Goal: Check status

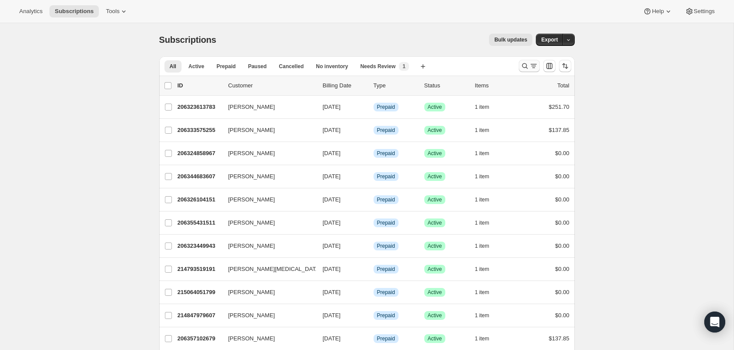
click at [527, 66] on icon "Search and filter results" at bounding box center [524, 66] width 9 height 9
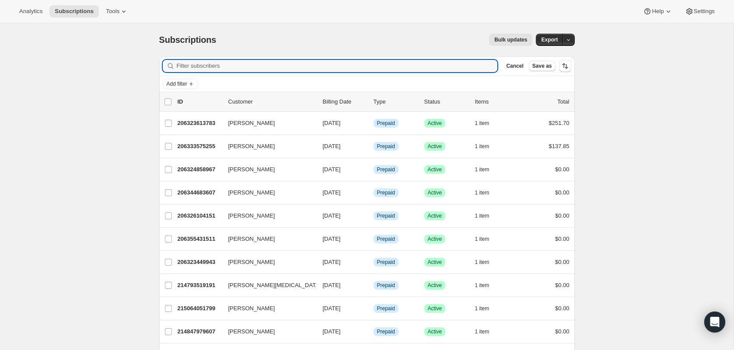
paste input "[EMAIL_ADDRESS][DOMAIN_NAME]"
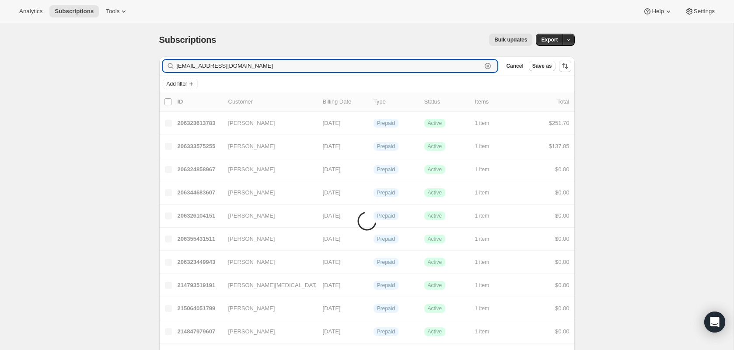
type input "[EMAIL_ADDRESS][DOMAIN_NAME]"
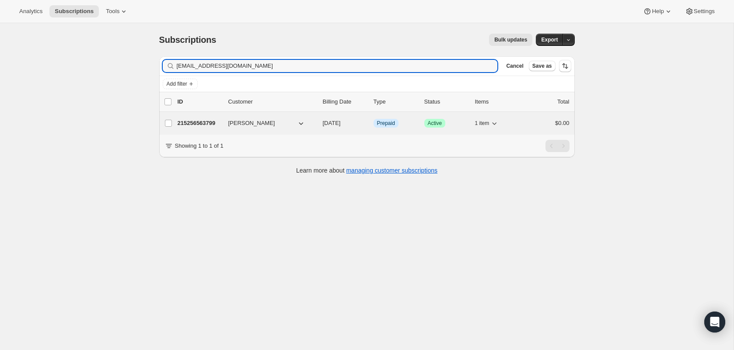
click at [225, 126] on div "215256563799 [PERSON_NAME] [DATE] Info Prepaid Success Active 1 item $0.00" at bounding box center [373, 123] width 392 height 12
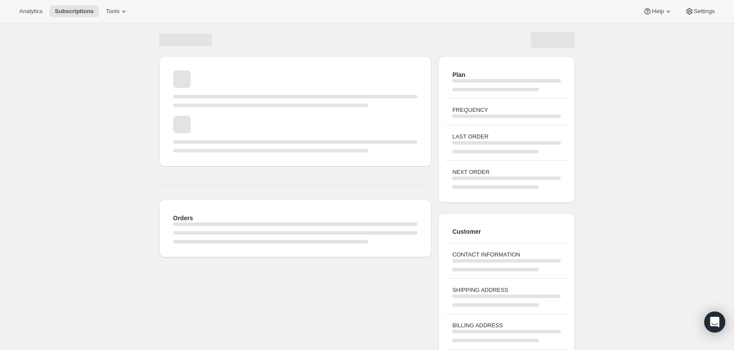
click at [247, 160] on div "Page loading" at bounding box center [295, 111] width 272 height 110
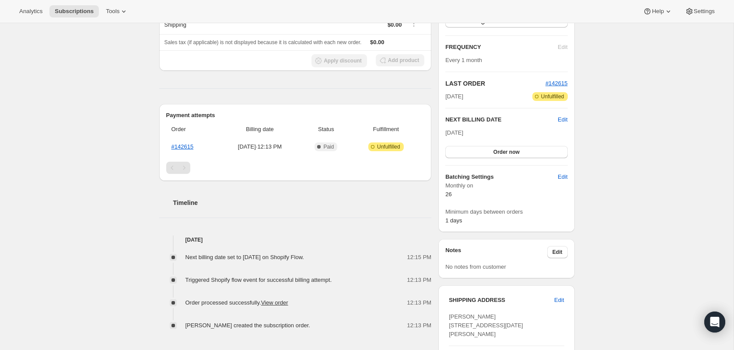
scroll to position [203, 0]
